Goal: Information Seeking & Learning: Learn about a topic

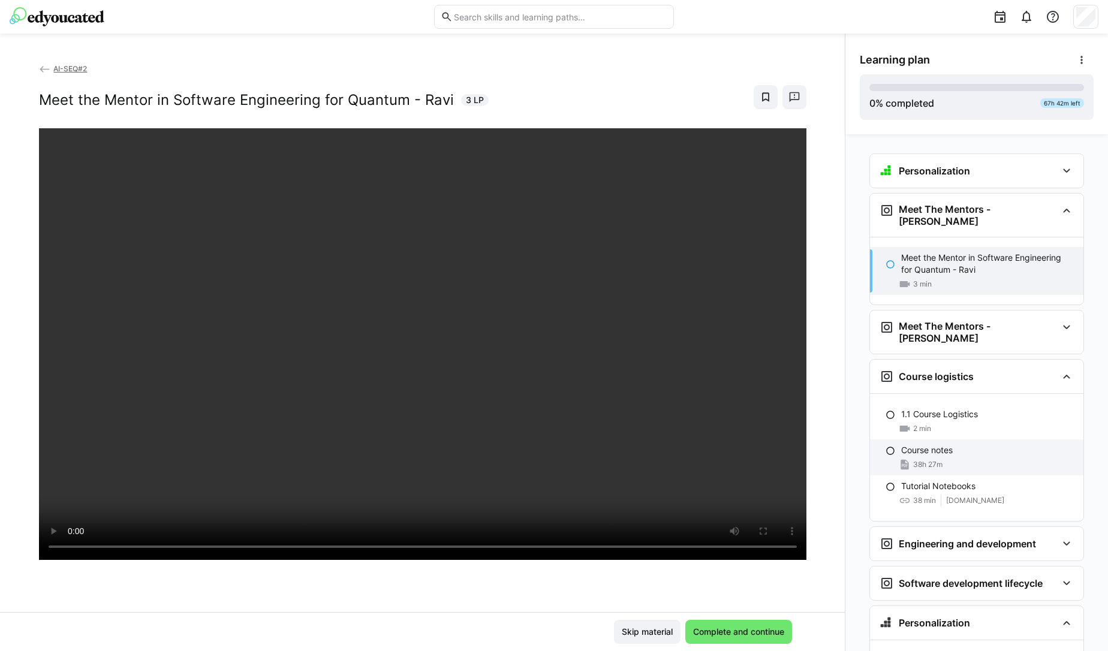
click at [925, 460] on span "38h 27m" at bounding box center [927, 465] width 29 height 10
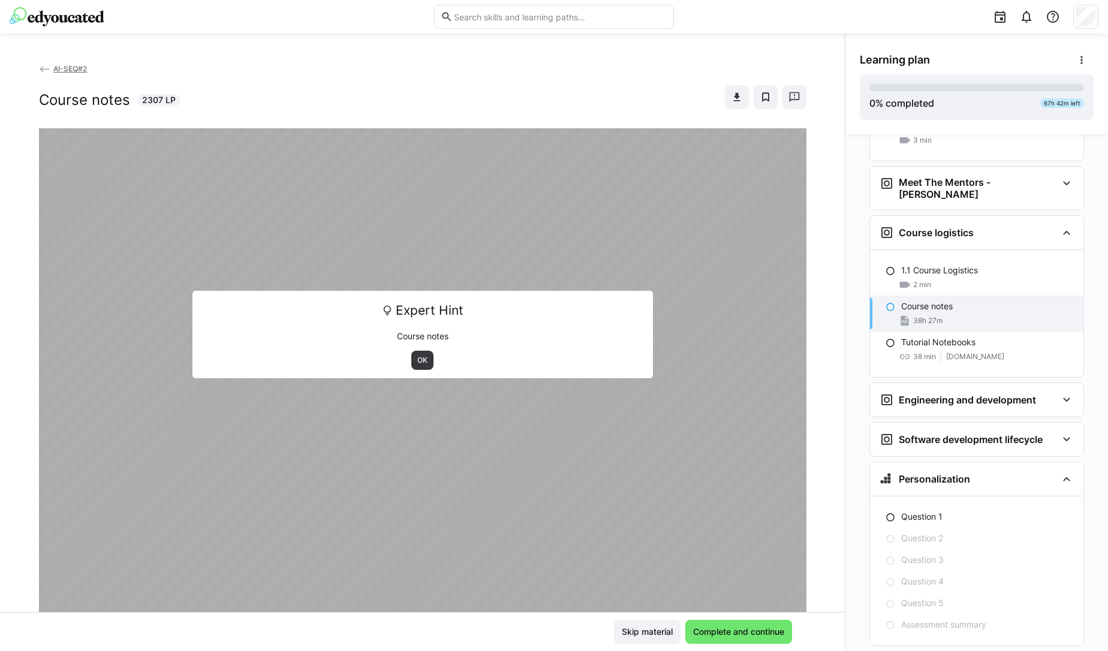
scroll to position [156, 0]
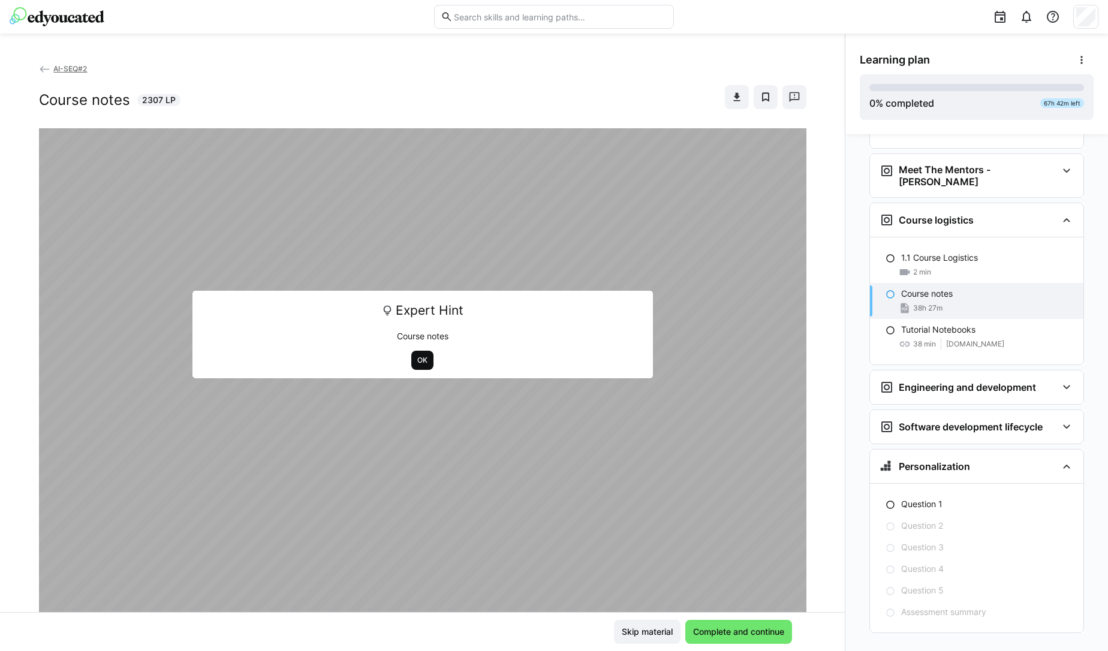
click at [411, 362] on span "OK" at bounding box center [422, 360] width 22 height 19
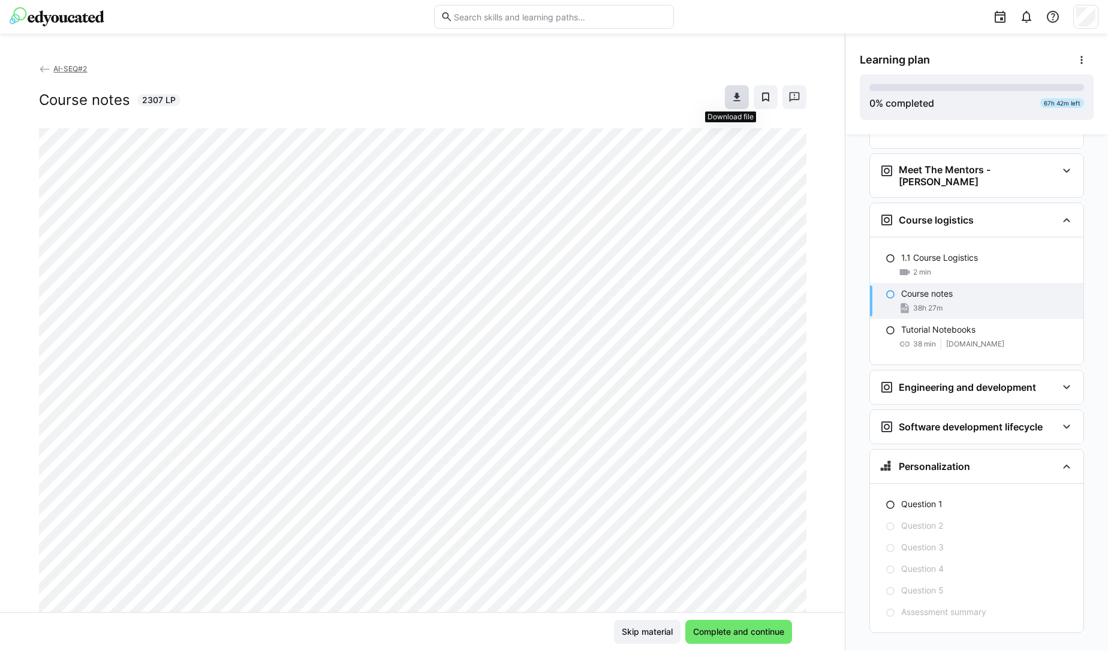
click at [731, 91] on eds-icon at bounding box center [737, 97] width 12 height 12
click at [879, 493] on div "Question 1" at bounding box center [976, 504] width 213 height 22
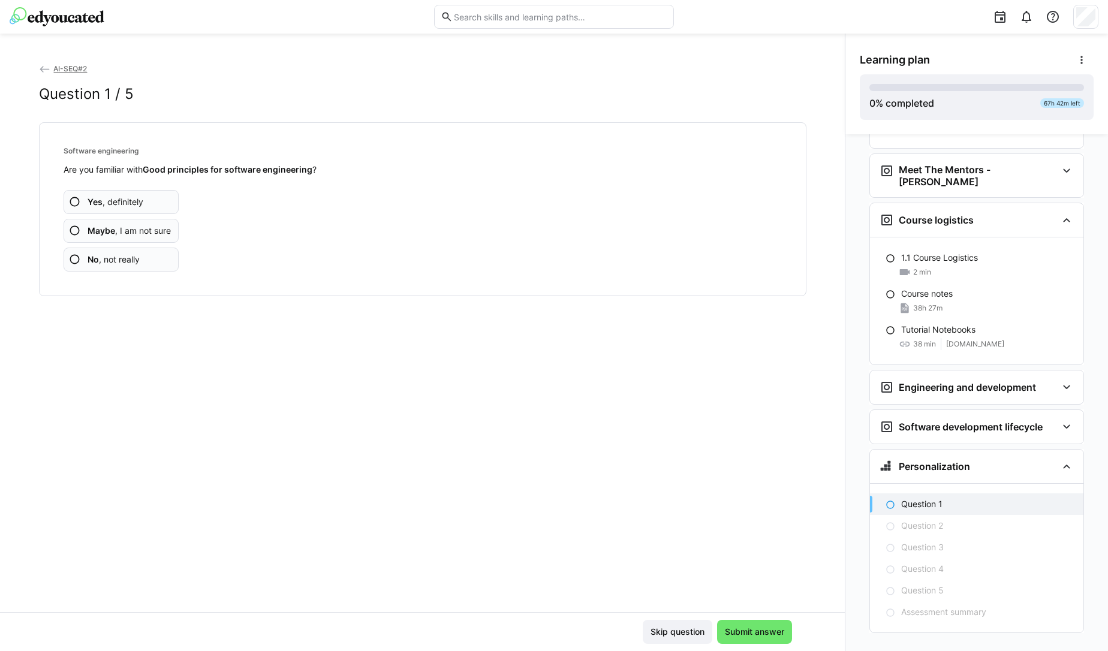
click at [69, 229] on eds-icon at bounding box center [75, 231] width 12 height 12
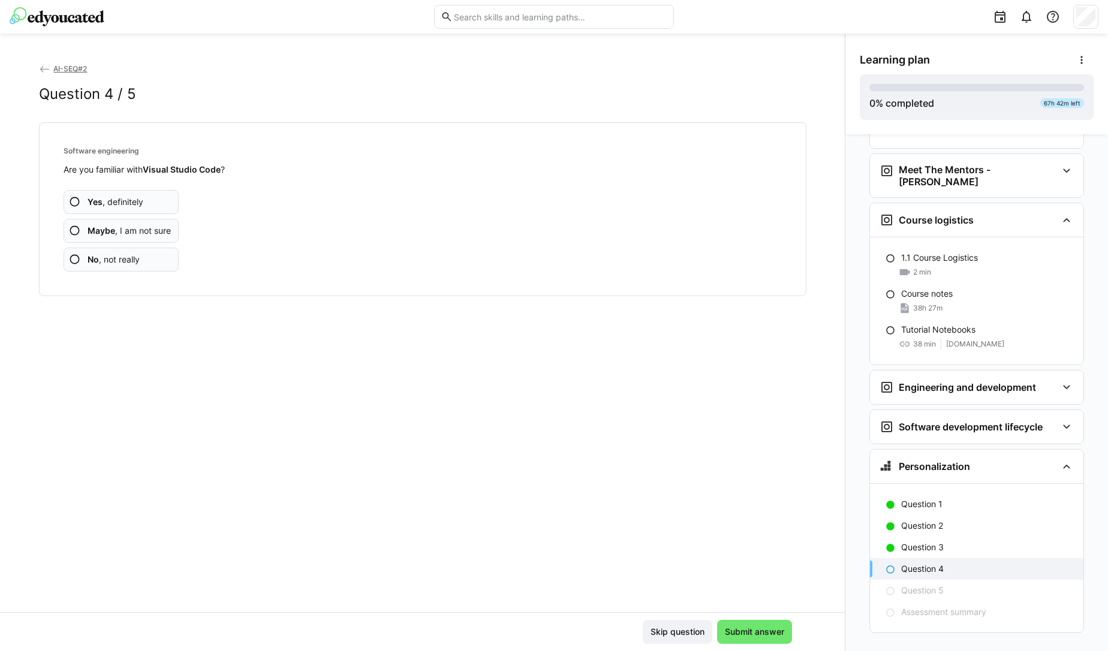
click at [69, 229] on eds-icon at bounding box center [75, 231] width 12 height 12
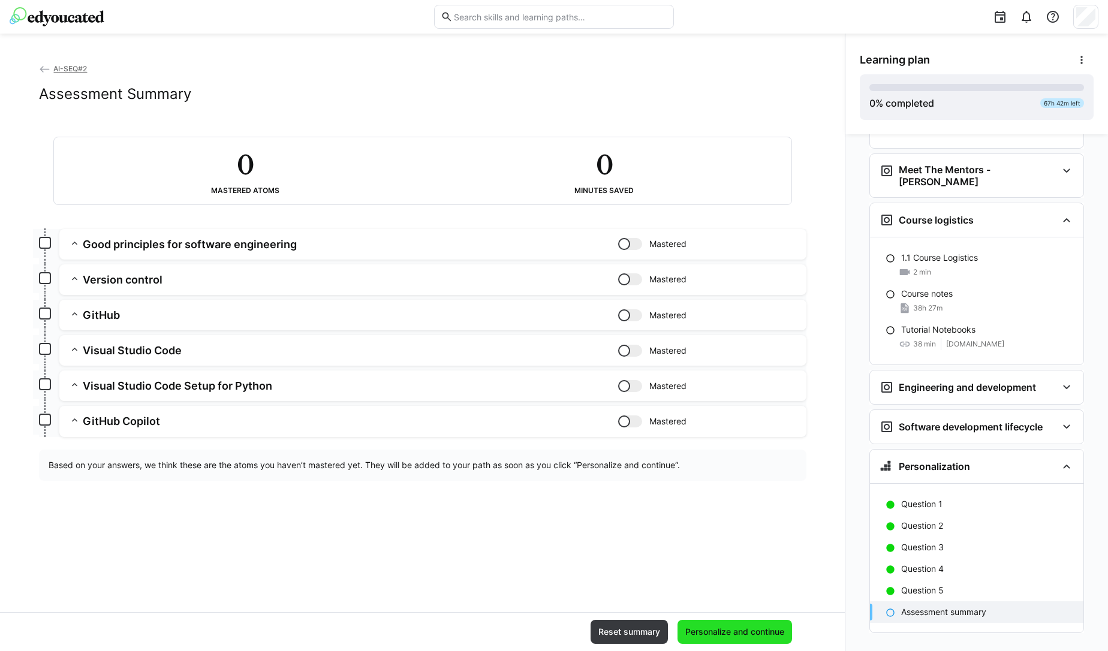
click at [757, 633] on span "Personalize and continue" at bounding box center [734, 632] width 103 height 12
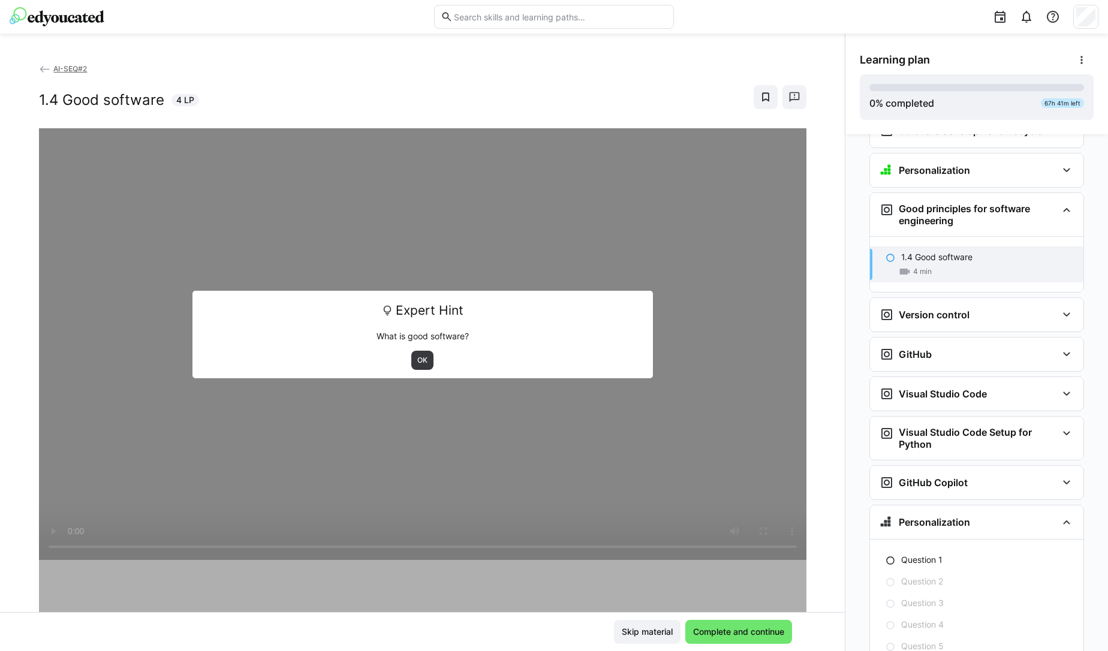
scroll to position [508, 0]
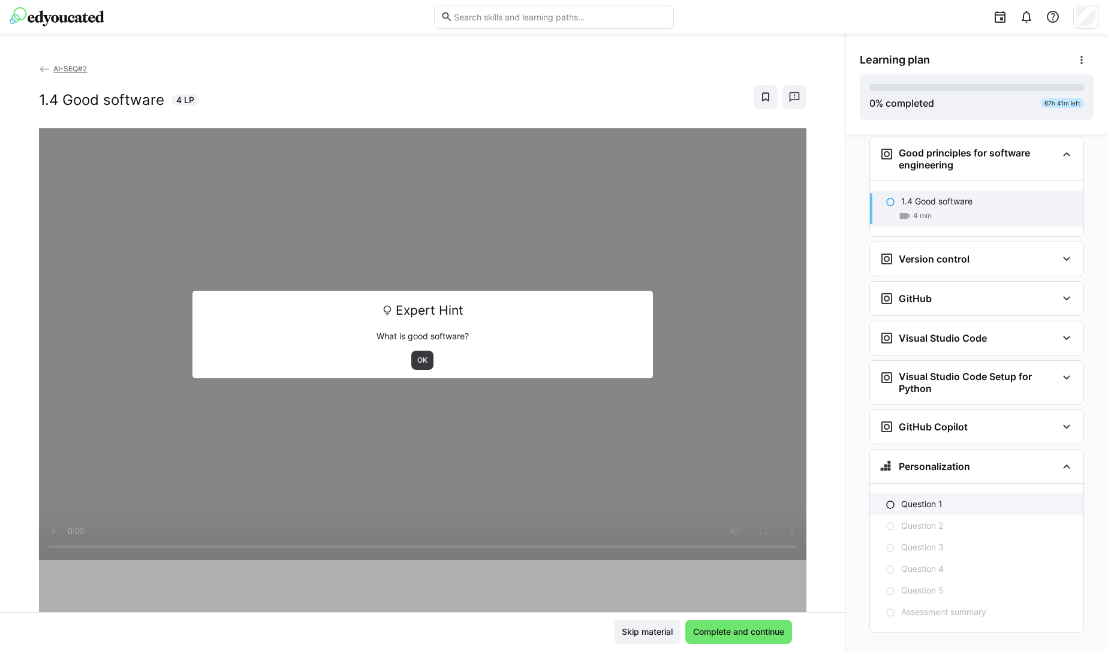
click at [894, 493] on div "Question 1" at bounding box center [976, 504] width 213 height 22
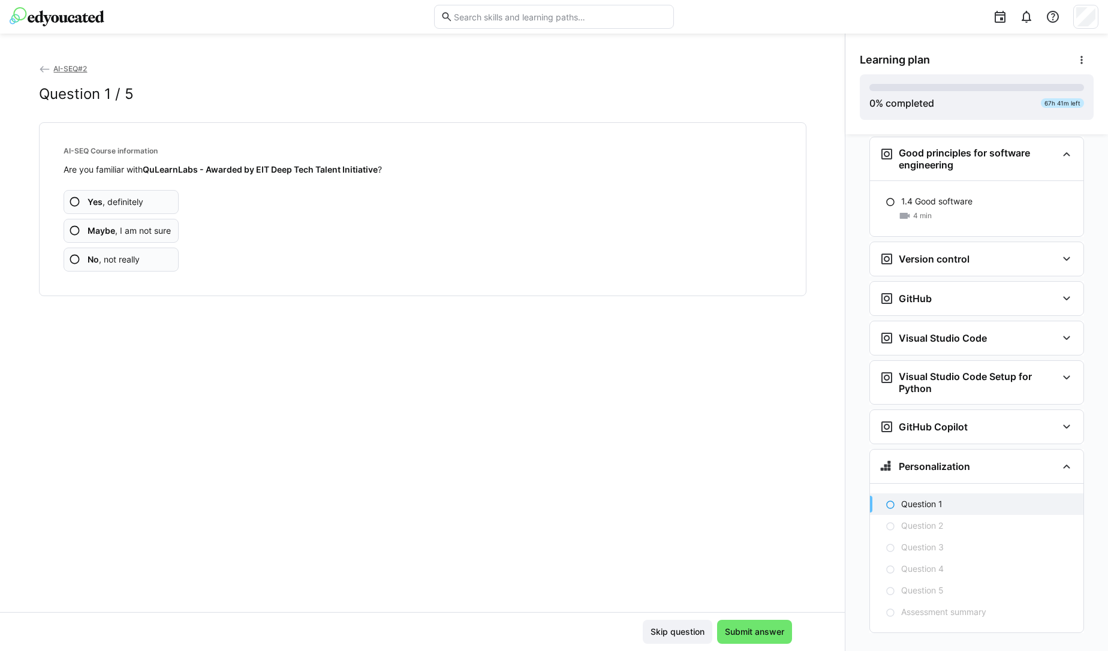
click at [74, 231] on eds-icon at bounding box center [75, 231] width 12 height 12
click at [71, 229] on eds-icon at bounding box center [75, 231] width 12 height 12
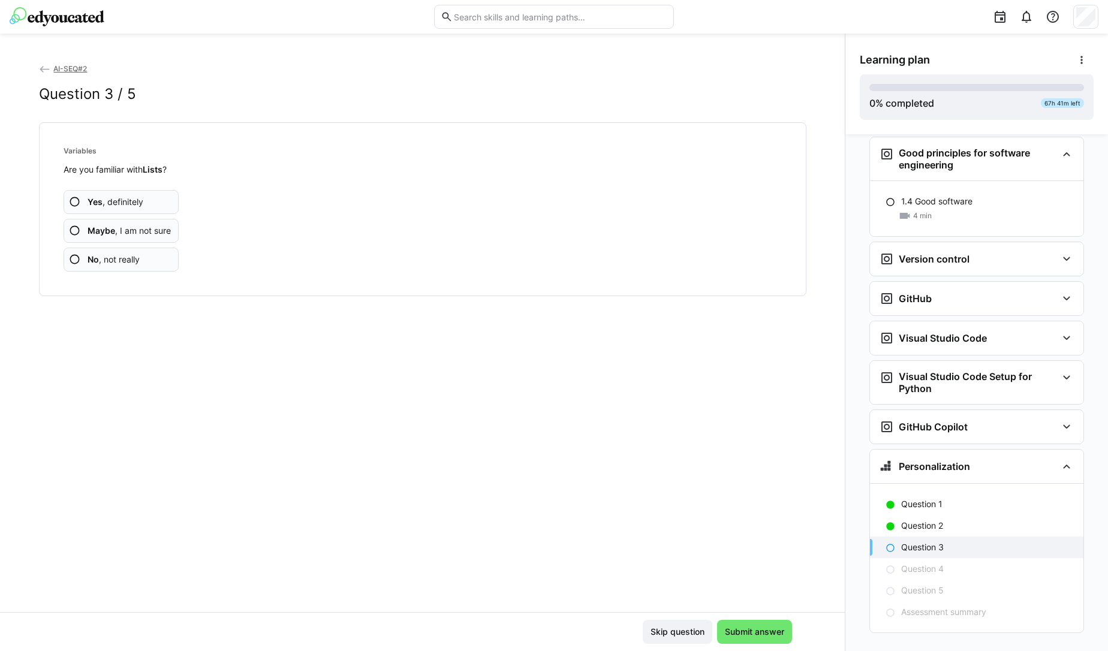
click at [71, 229] on eds-icon at bounding box center [75, 231] width 12 height 12
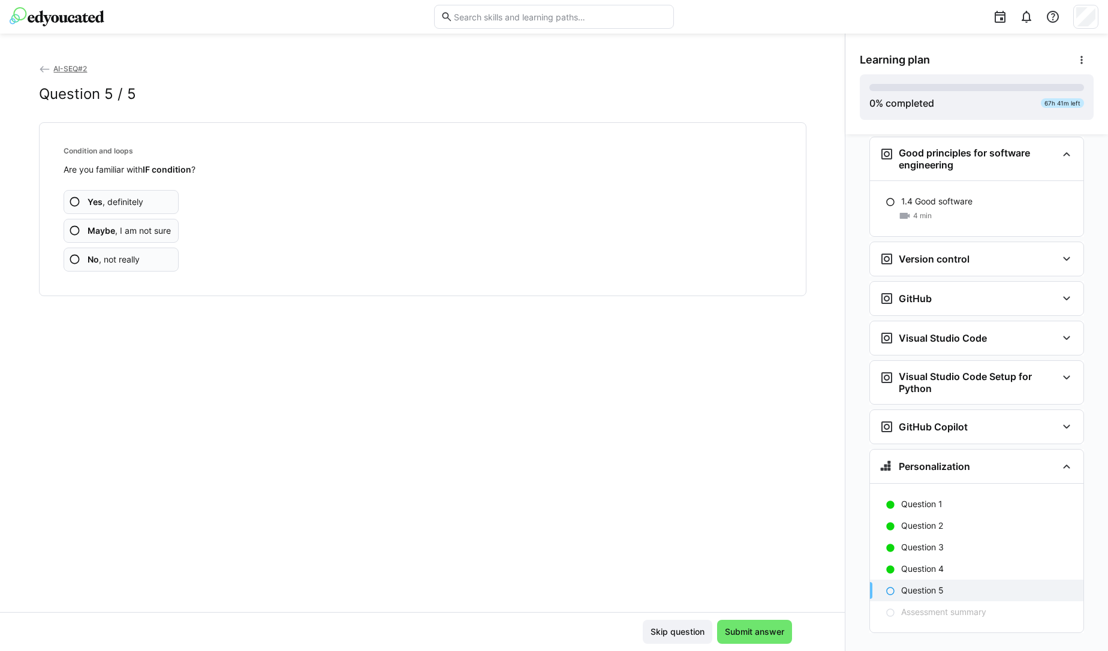
click at [71, 229] on eds-icon at bounding box center [75, 231] width 12 height 12
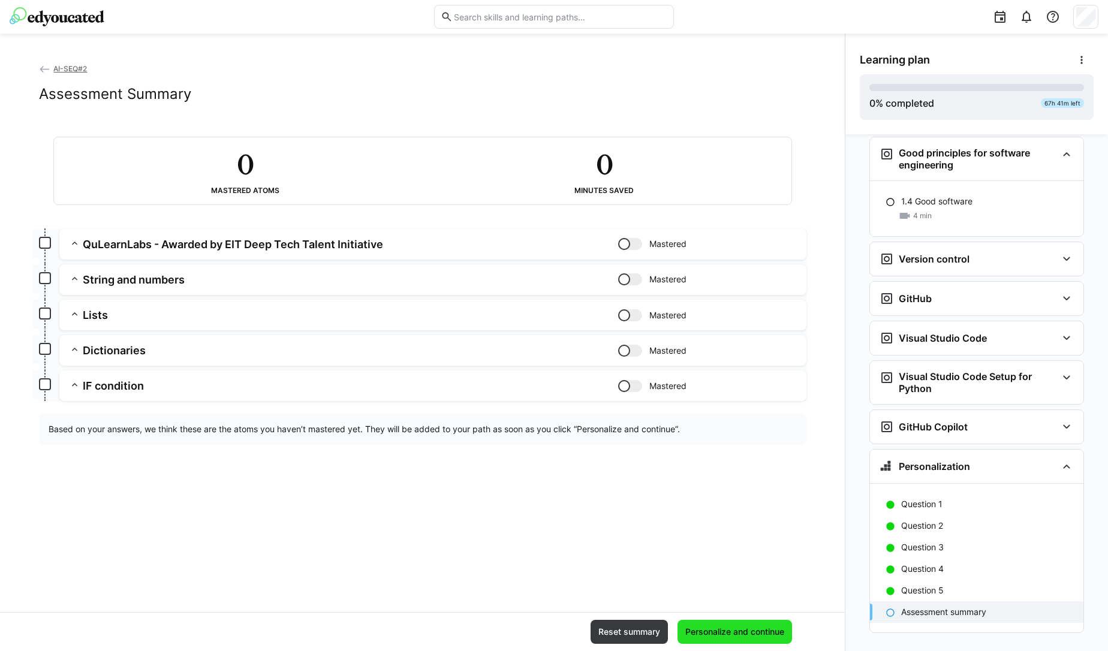
click at [712, 639] on span "Personalize and continue" at bounding box center [734, 632] width 115 height 24
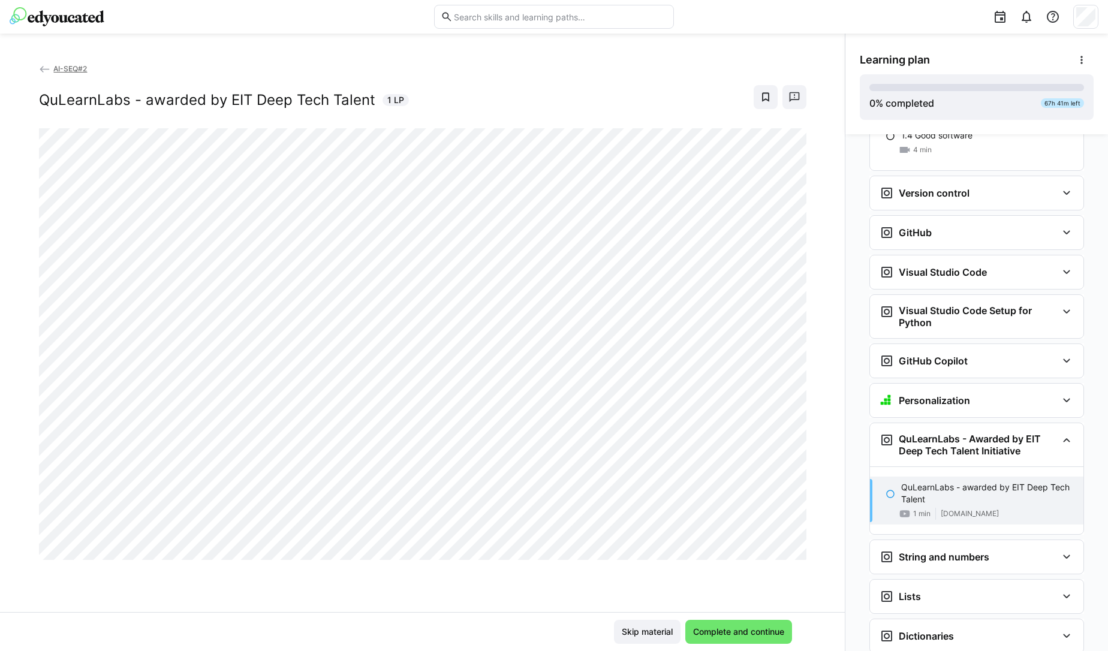
scroll to position [575, 0]
